Goal: Check status: Check status

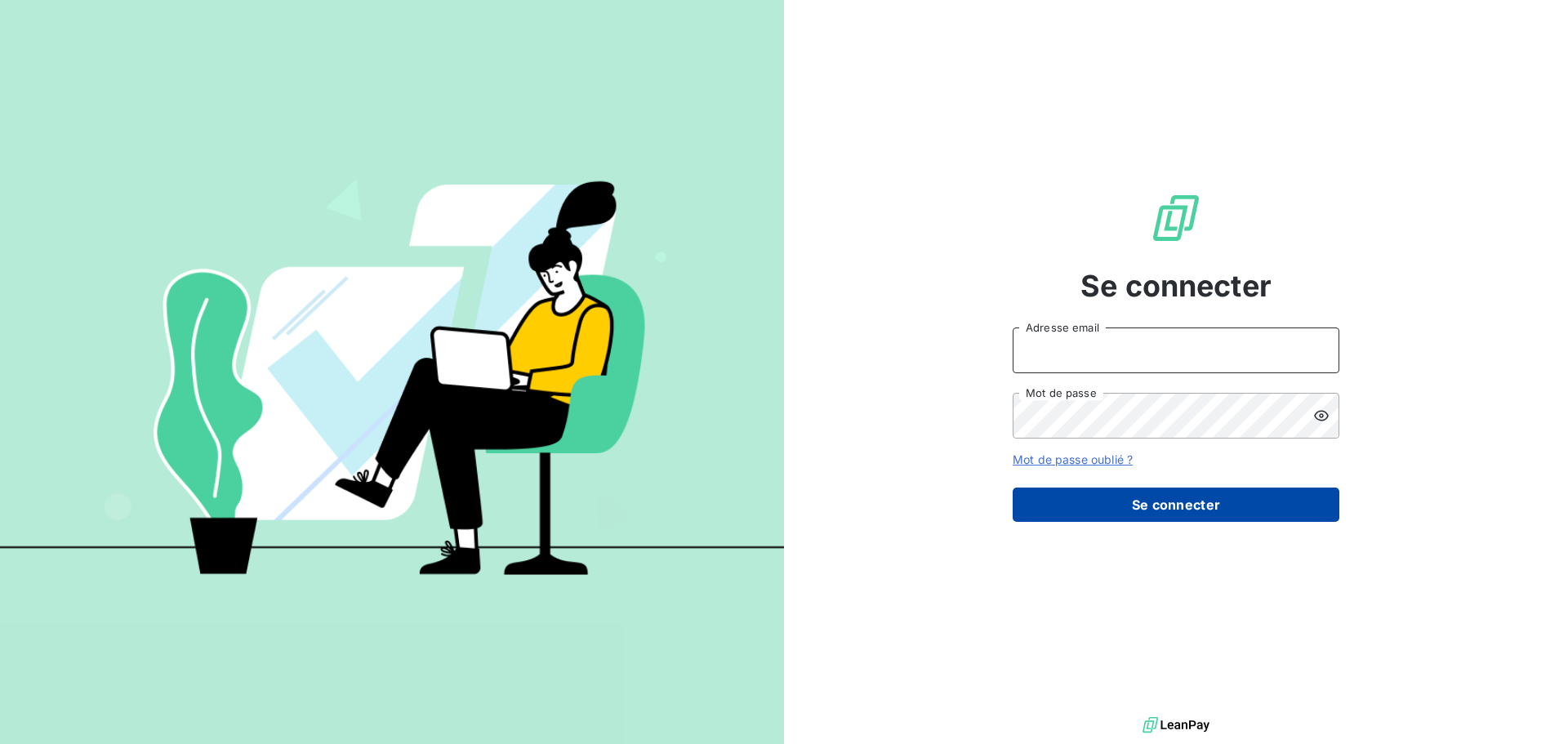
type input "[EMAIL_ADDRESS][DOMAIN_NAME]"
click at [1233, 506] on button "Se connecter" at bounding box center [1176, 505] width 327 height 34
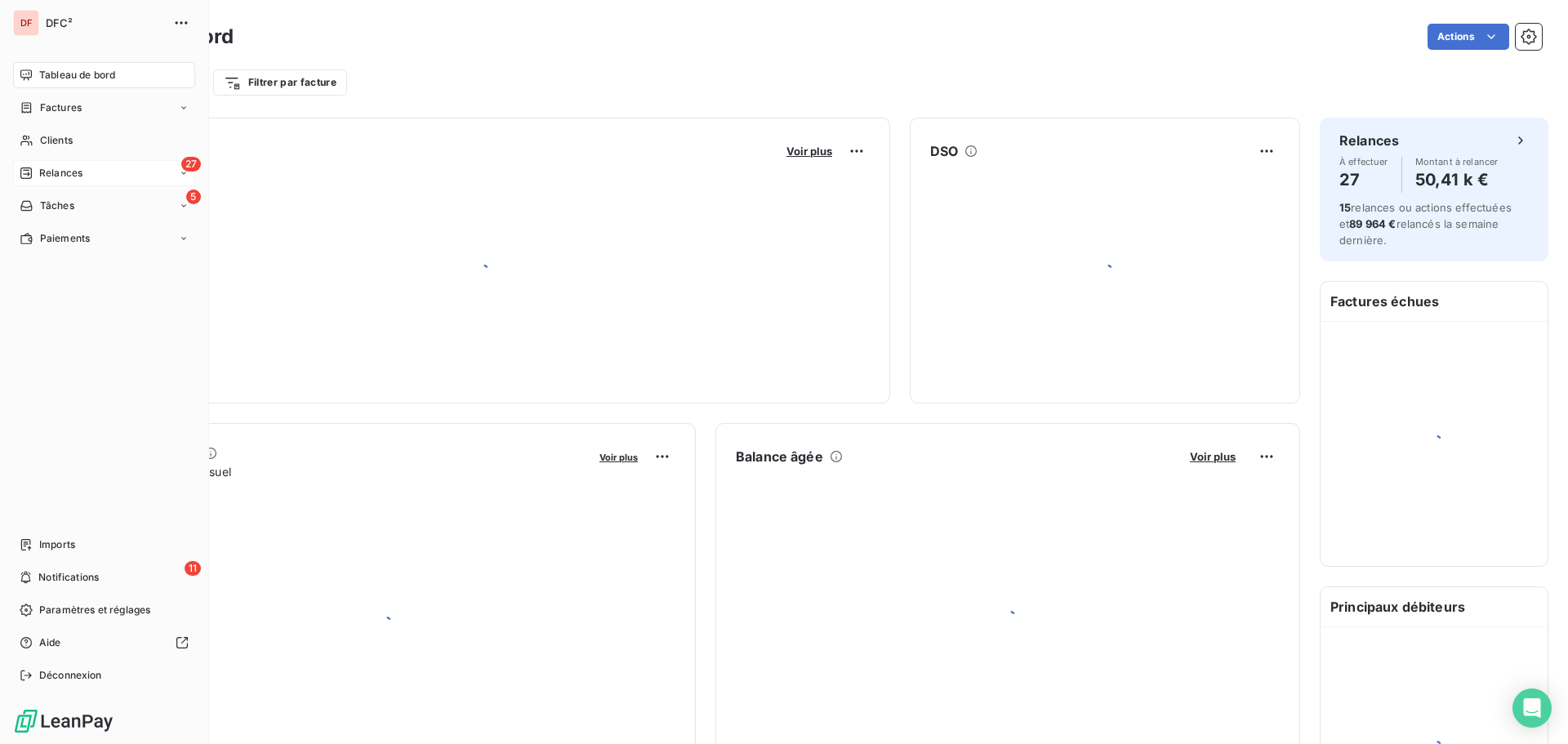
click at [30, 164] on div "27 Relances" at bounding box center [104, 173] width 182 height 26
